Goal: Task Accomplishment & Management: Manage account settings

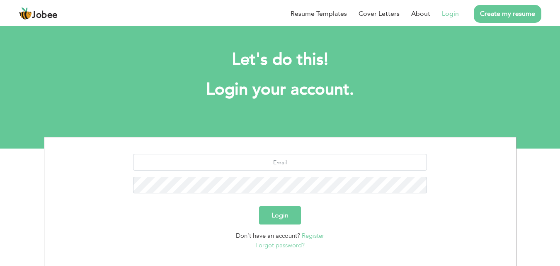
click at [454, 12] on link "Login" at bounding box center [450, 14] width 17 height 10
click at [272, 166] on input "text" at bounding box center [280, 162] width 294 height 17
type input "faazusmani@gmail.com"
click at [275, 221] on button "Login" at bounding box center [280, 215] width 42 height 18
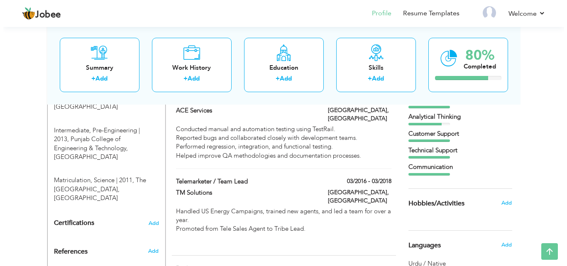
scroll to position [312, 0]
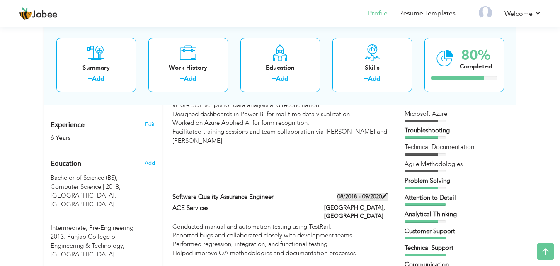
click at [385, 193] on span at bounding box center [385, 196] width 6 height 6
type input "Software Quality Assurance Engineer"
type input "ACE Services"
type input "08/2018"
type input "09/2020"
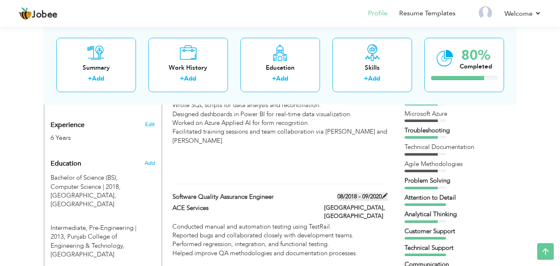
type input "[GEOGRAPHIC_DATA]"
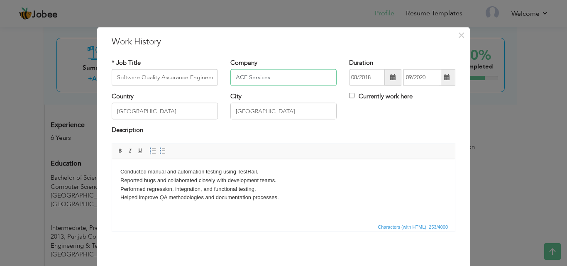
click at [289, 76] on input "ACE Services" at bounding box center [283, 77] width 106 height 17
type input "A"
type input "Fast Solutions"
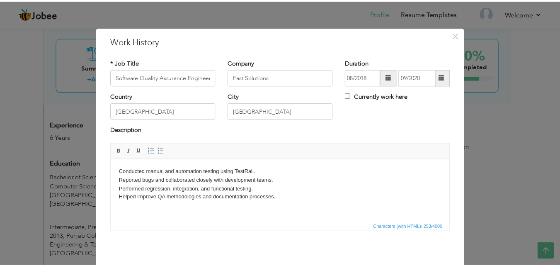
scroll to position [33, 0]
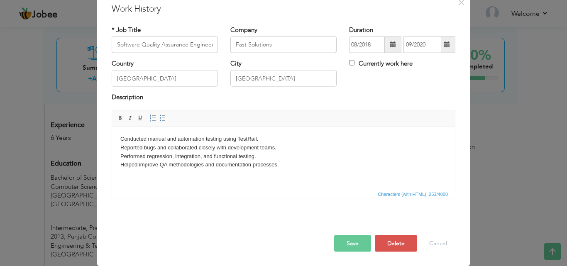
click at [347, 248] on button "Save" at bounding box center [352, 243] width 37 height 17
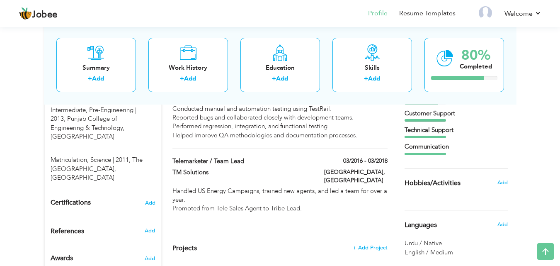
scroll to position [479, 0]
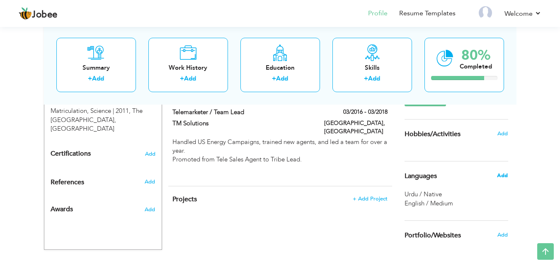
click at [507, 174] on span "Add" at bounding box center [502, 175] width 11 height 7
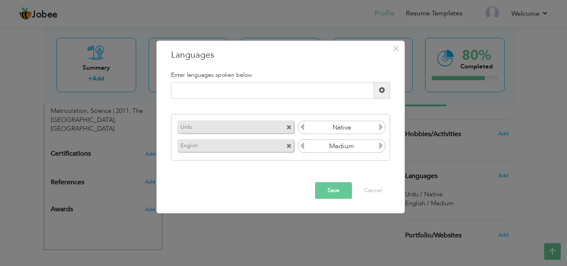
click at [377, 146] on input "Medium" at bounding box center [342, 146] width 72 height 12
click at [382, 146] on icon at bounding box center [380, 145] width 7 height 7
click at [320, 187] on button "Save" at bounding box center [333, 190] width 37 height 17
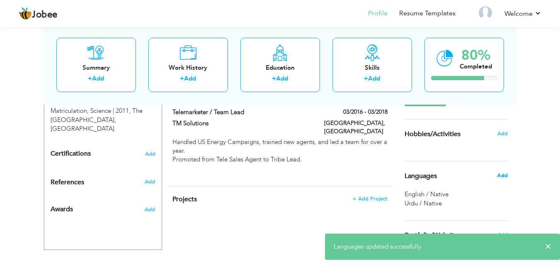
click at [507, 175] on span "Add" at bounding box center [502, 175] width 11 height 7
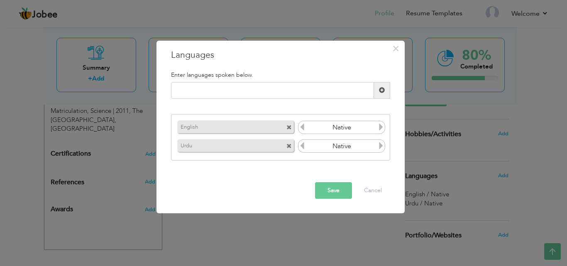
click at [301, 131] on icon at bounding box center [301, 126] width 7 height 7
click at [328, 188] on button "Save" at bounding box center [333, 190] width 37 height 17
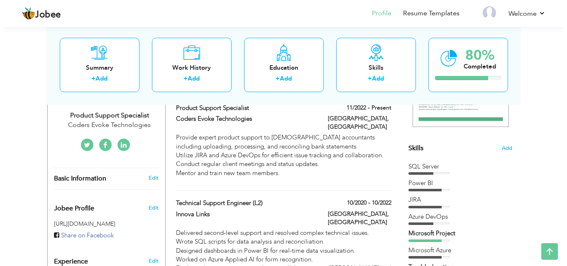
scroll to position [163, 0]
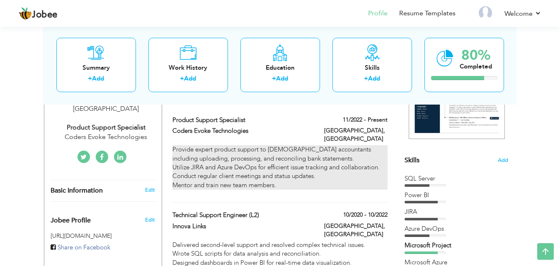
click at [379, 147] on p "Provide expert product support to US-based accountants including uploading, pro…" at bounding box center [280, 167] width 215 height 44
type input "Product Support Specialist"
type input "Coders Evoke Technologies"
type input "11/2022"
checkbox input "true"
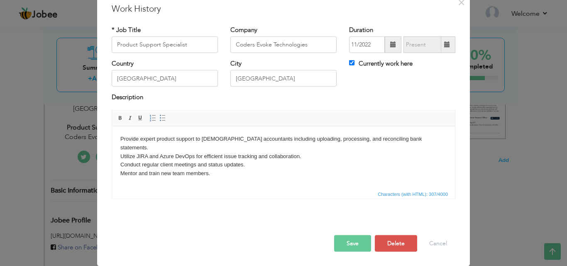
scroll to position [0, 0]
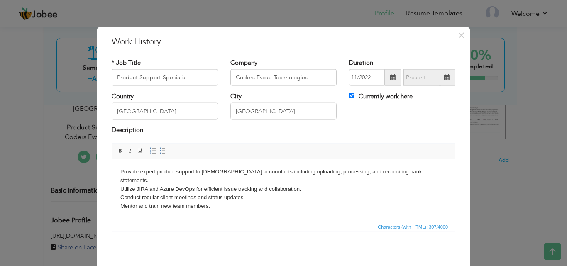
click at [278, 192] on p "Provide expert product support to US-based accountants including uploading, pro…" at bounding box center [283, 188] width 326 height 43
click at [241, 192] on p "Provide expert product support to US-based accountants including uploading, pro…" at bounding box center [283, 188] width 326 height 43
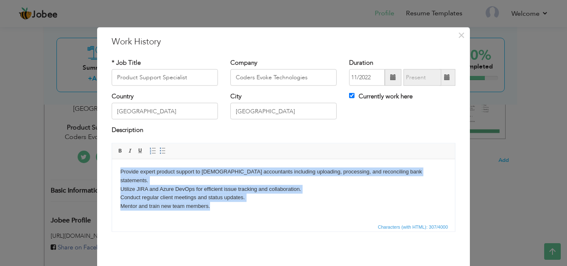
drag, startPoint x: 211, startPoint y: 197, endPoint x: 114, endPoint y: 169, distance: 101.5
click at [114, 169] on html "Provide expert product support to US-based accountants including uploading, pro…" at bounding box center [283, 189] width 343 height 60
copy p "Provide expert product support to US-based accountants including uploading, pro…"
click at [242, 206] on html "Provide expert product support to US-based accountants including uploading, pro…" at bounding box center [283, 189] width 343 height 60
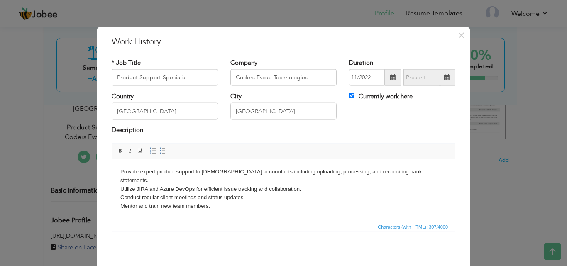
click at [220, 200] on p "Provide expert product support to US-based accountants including uploading, pro…" at bounding box center [283, 188] width 326 height 43
click at [197, 77] on input "Product Support Specialist" at bounding box center [165, 77] width 106 height 17
drag, startPoint x: 197, startPoint y: 77, endPoint x: 78, endPoint y: 73, distance: 118.3
click at [78, 73] on div "× Work History * Job Title Product Support Specialist Company Coders Evoke Tech…" at bounding box center [283, 133] width 567 height 266
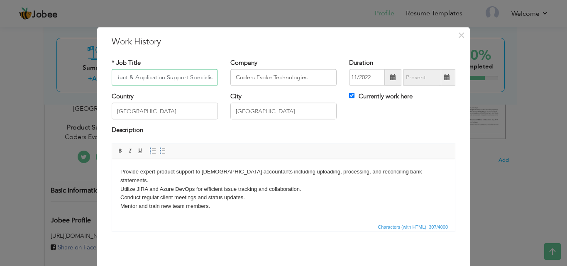
type input "Product & Application Support Specialist"
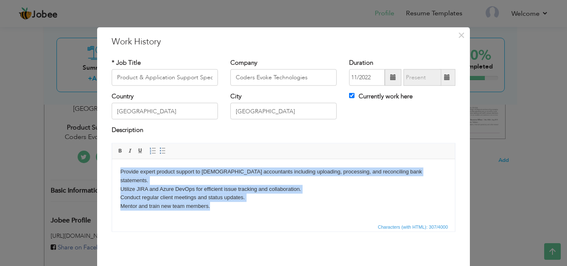
drag, startPoint x: 213, startPoint y: 199, endPoint x: 117, endPoint y: 162, distance: 102.8
click at [117, 162] on html "Provide expert product support to US-based accountants including uploading, pro…" at bounding box center [283, 189] width 343 height 60
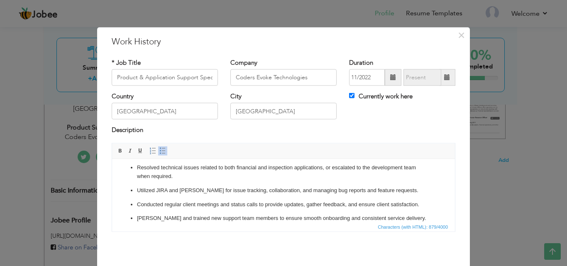
scroll to position [9, 0]
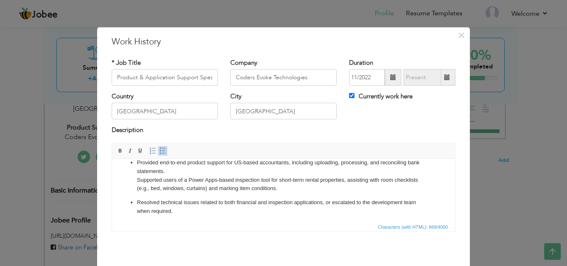
click at [135, 201] on ul "Provided end-to-end product support for US-based accountants, including uploadi…" at bounding box center [283, 207] width 326 height 99
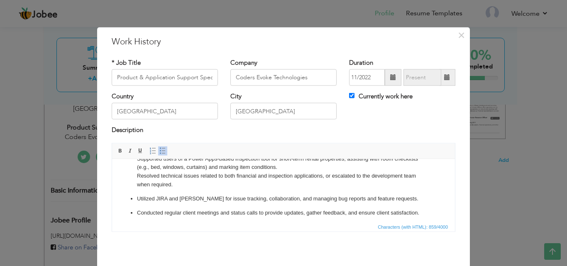
scroll to position [29, 0]
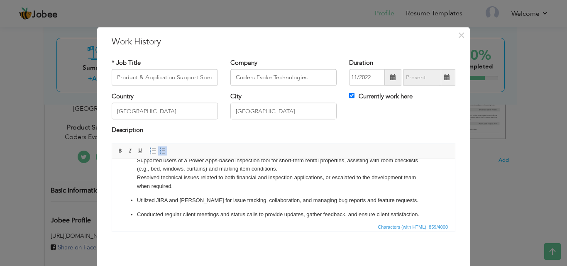
click at [136, 198] on ul "Provided end-to-end product support for US-based accountants, including uploadi…" at bounding box center [283, 186] width 326 height 94
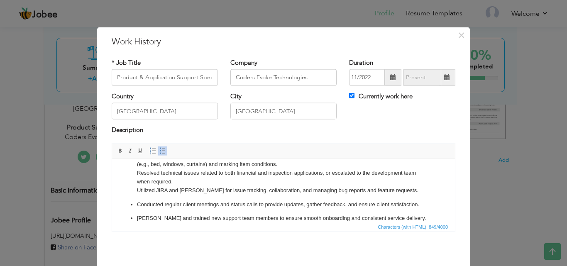
scroll to position [43, 0]
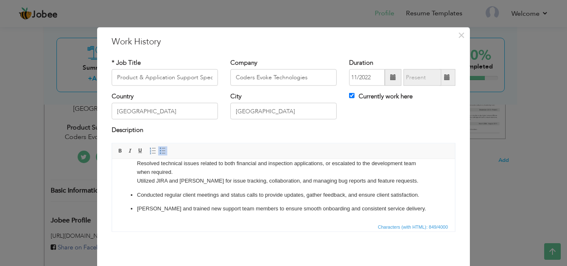
click at [138, 193] on p "Conducted regular client meetings and status calls to provide updates, gather f…" at bounding box center [283, 194] width 293 height 9
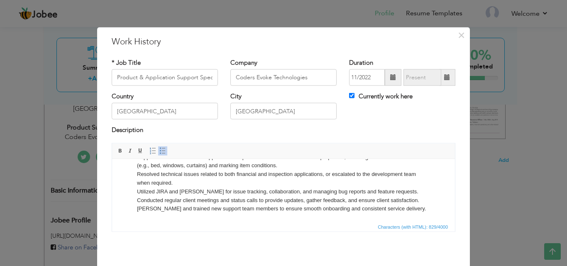
scroll to position [9, 0]
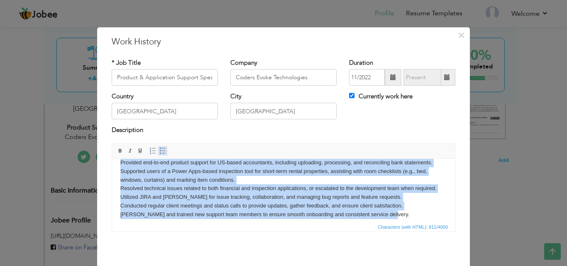
click at [160, 148] on span at bounding box center [162, 150] width 7 height 7
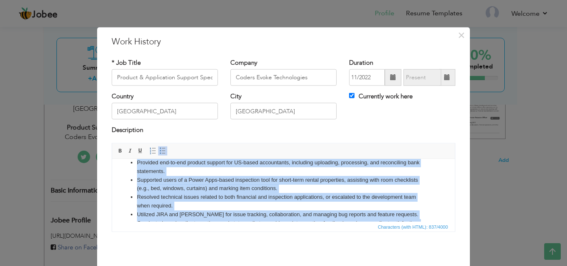
click at [197, 194] on li "Resolved technical issues related to both financial and inspection applications…" at bounding box center [283, 200] width 293 height 17
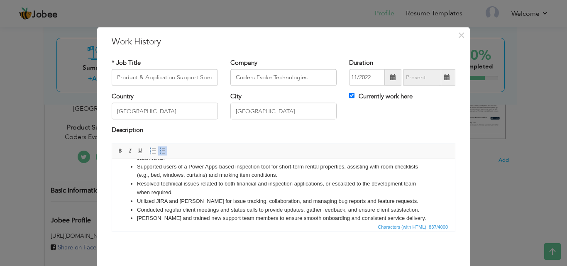
scroll to position [33, 0]
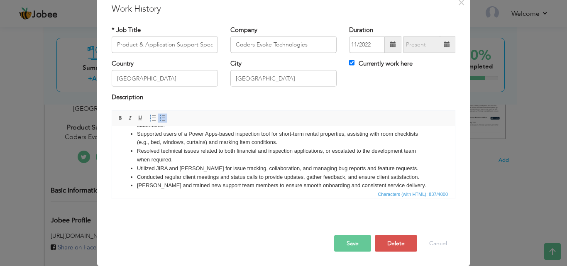
click at [357, 244] on button "Save" at bounding box center [352, 243] width 37 height 17
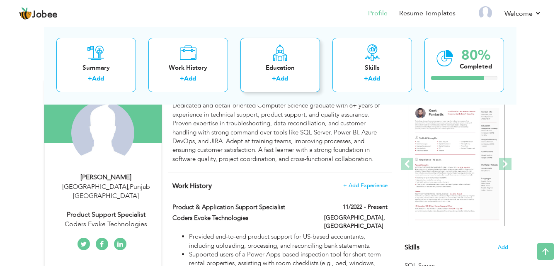
scroll to position [0, 0]
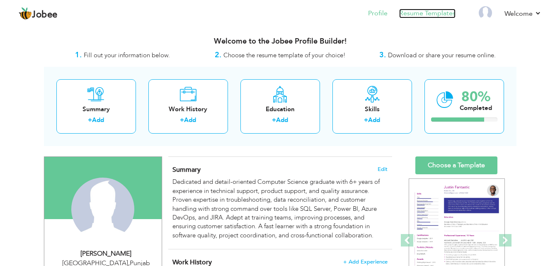
click at [443, 14] on link "Resume Templates" at bounding box center [427, 14] width 56 height 10
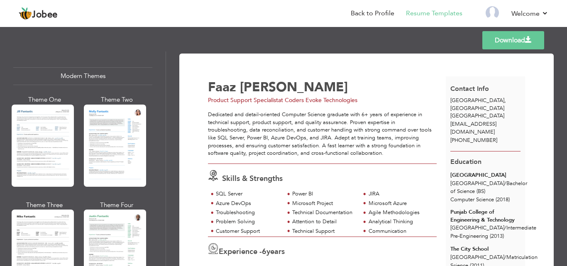
scroll to position [368, 0]
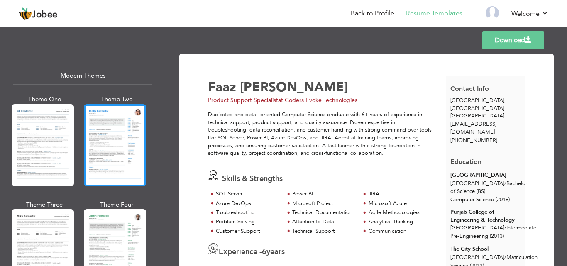
click at [120, 139] on div at bounding box center [115, 145] width 62 height 82
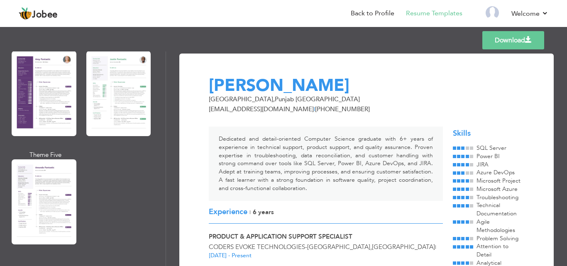
scroll to position [933, 0]
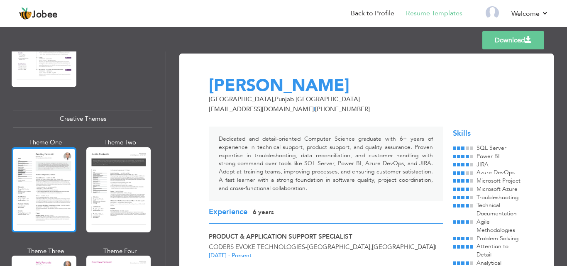
click at [39, 171] on div at bounding box center [44, 189] width 65 height 85
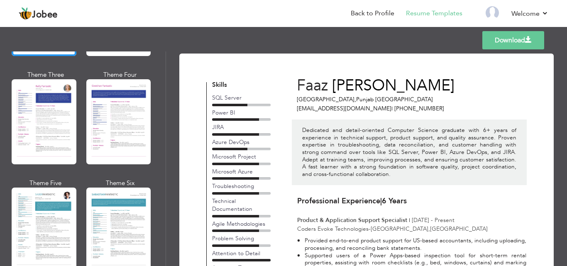
scroll to position [1146, 0]
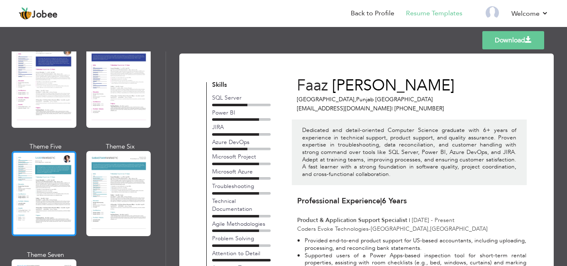
click at [45, 193] on div at bounding box center [44, 193] width 65 height 85
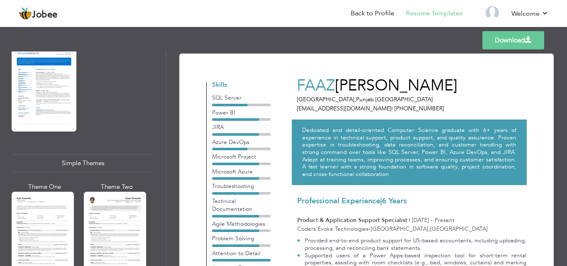
scroll to position [1405, 0]
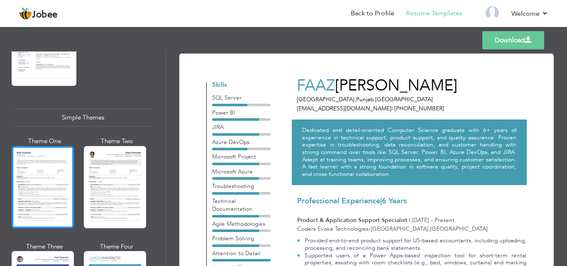
click at [49, 198] on div at bounding box center [43, 187] width 62 height 82
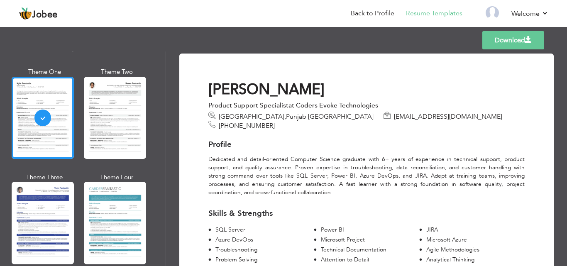
scroll to position [1477, 0]
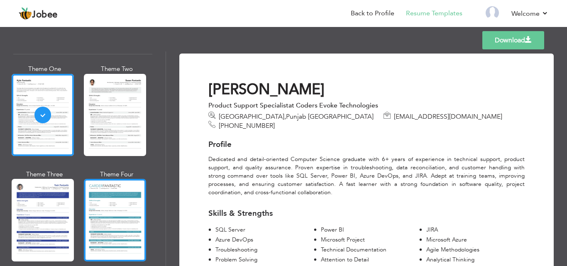
click at [123, 220] on div at bounding box center [115, 220] width 62 height 82
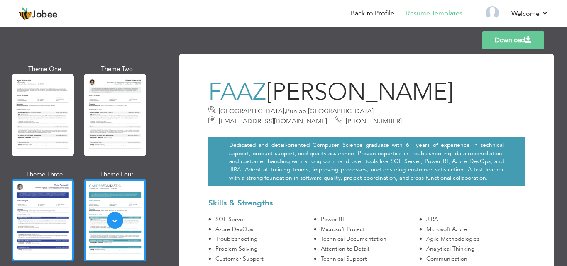
click at [40, 209] on div at bounding box center [43, 220] width 62 height 82
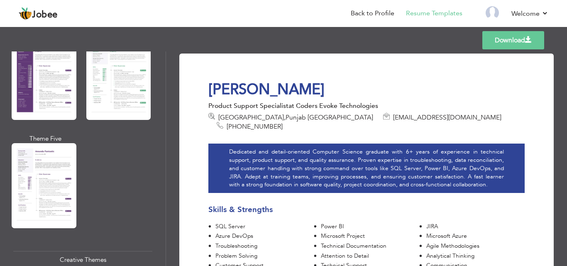
scroll to position [786, 0]
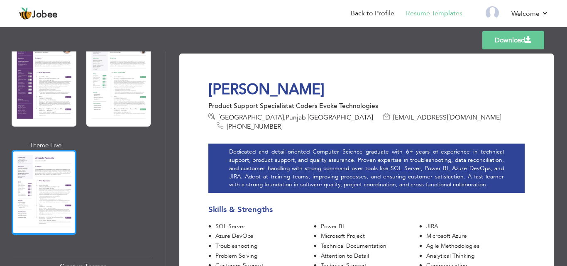
click at [48, 174] on div at bounding box center [44, 192] width 65 height 85
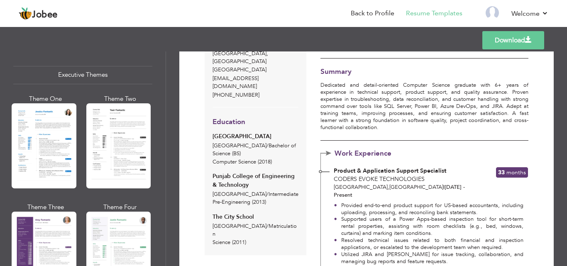
scroll to position [619, 0]
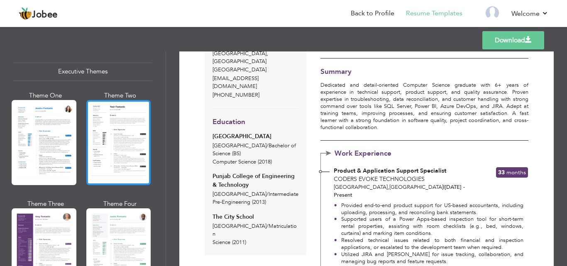
click at [100, 145] on div at bounding box center [118, 142] width 65 height 85
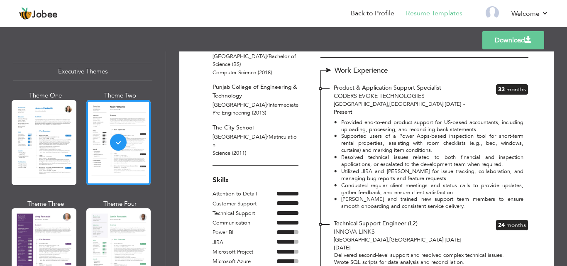
scroll to position [116, 0]
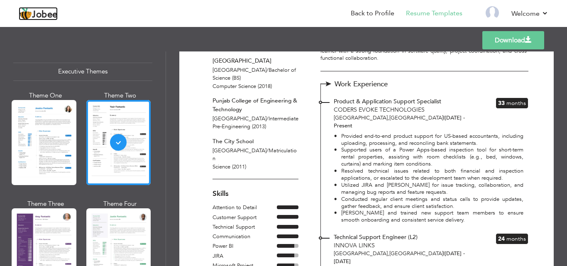
click at [45, 15] on span "Jobee" at bounding box center [45, 14] width 26 height 9
click at [384, 14] on link "Back to Profile" at bounding box center [373, 14] width 44 height 10
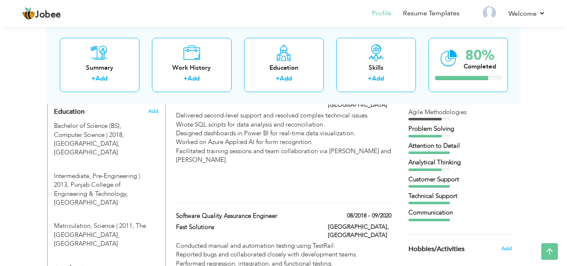
scroll to position [348, 0]
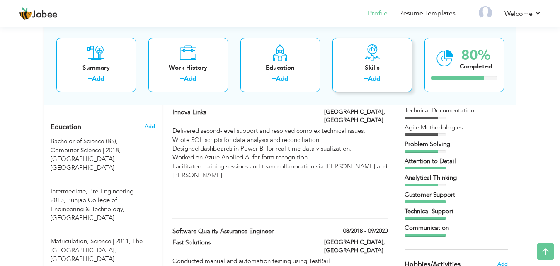
click at [360, 55] on div "Skills + Add" at bounding box center [373, 64] width 80 height 54
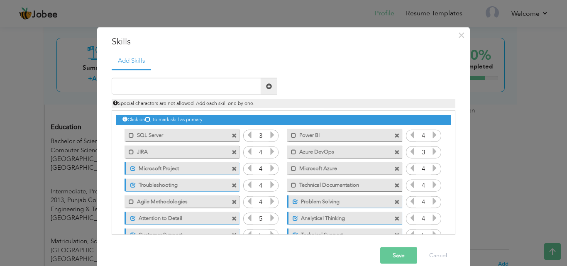
click at [231, 136] on span at bounding box center [233, 135] width 5 height 5
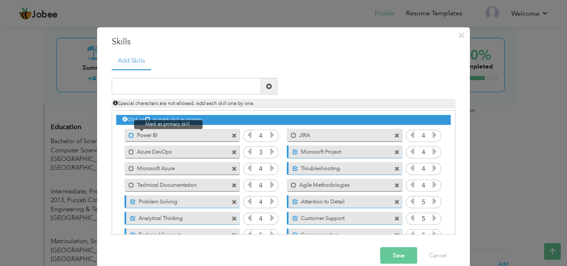
click at [129, 136] on span at bounding box center [131, 134] width 5 height 5
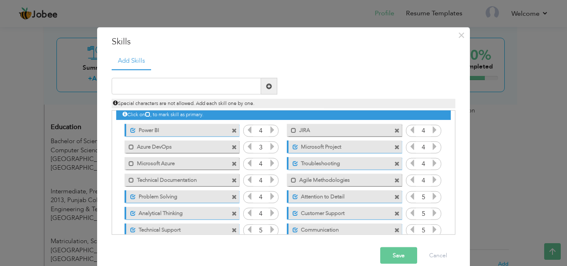
scroll to position [17, 0]
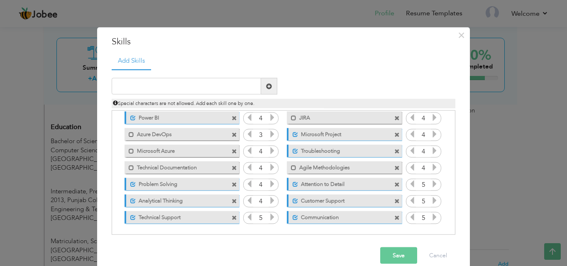
click at [451, 189] on div "Click on , to mark skill as primary." at bounding box center [283, 172] width 343 height 124
drag, startPoint x: 451, startPoint y: 189, endPoint x: 449, endPoint y: 158, distance: 31.2
click at [449, 158] on div "Click on , to mark skill as primary." at bounding box center [283, 172] width 343 height 124
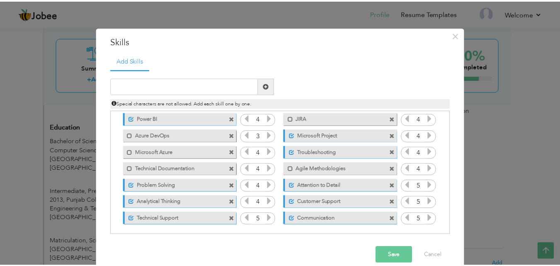
scroll to position [17, 0]
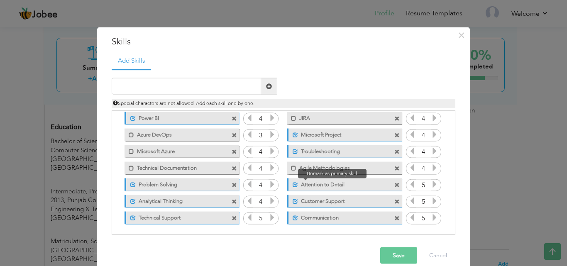
click at [292, 185] on span at bounding box center [294, 184] width 5 height 5
click at [394, 183] on span at bounding box center [396, 184] width 5 height 5
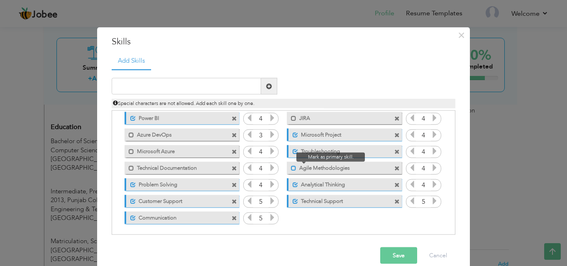
click at [291, 169] on span at bounding box center [293, 167] width 5 height 5
click at [431, 168] on icon at bounding box center [434, 167] width 7 height 7
click at [391, 249] on button "Save" at bounding box center [398, 255] width 37 height 17
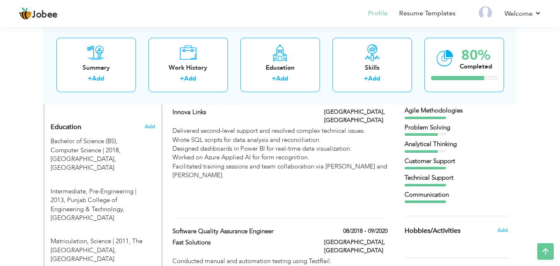
scroll to position [0, 0]
click at [490, 127] on div "Problem Solving" at bounding box center [457, 127] width 104 height 9
click at [427, 13] on link "Resume Templates" at bounding box center [427, 14] width 56 height 10
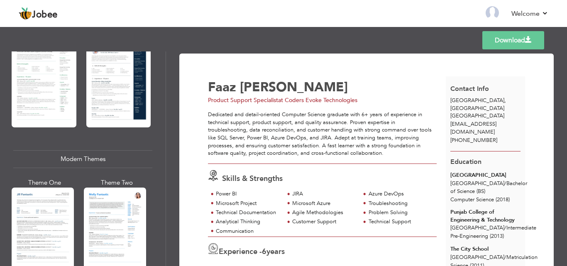
scroll to position [275, 0]
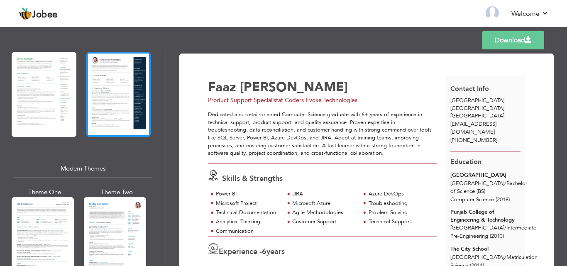
click at [88, 89] on div at bounding box center [118, 94] width 65 height 85
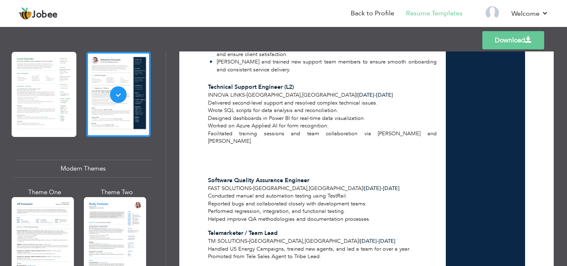
scroll to position [343, 0]
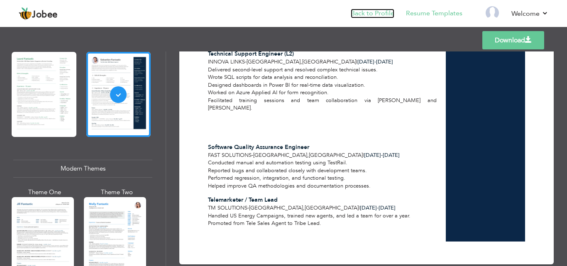
click at [375, 13] on link "Back to Profile" at bounding box center [373, 14] width 44 height 10
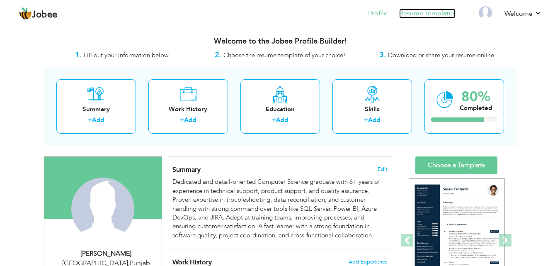
click at [431, 10] on link "Resume Templates" at bounding box center [427, 14] width 56 height 10
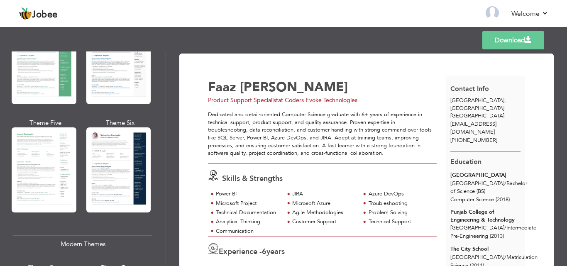
scroll to position [219, 0]
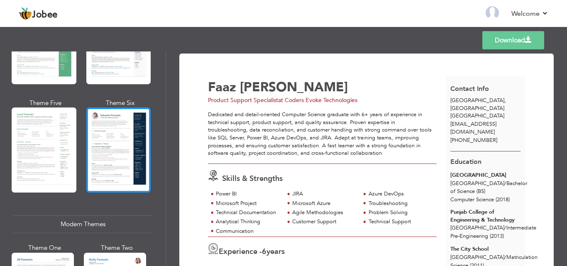
click at [126, 133] on div at bounding box center [118, 149] width 65 height 85
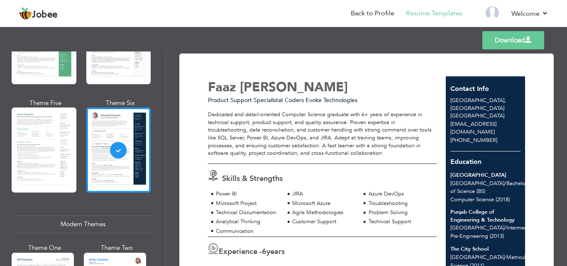
click at [516, 48] on link "Download" at bounding box center [513, 40] width 62 height 18
